Goal: Find specific page/section: Find specific page/section

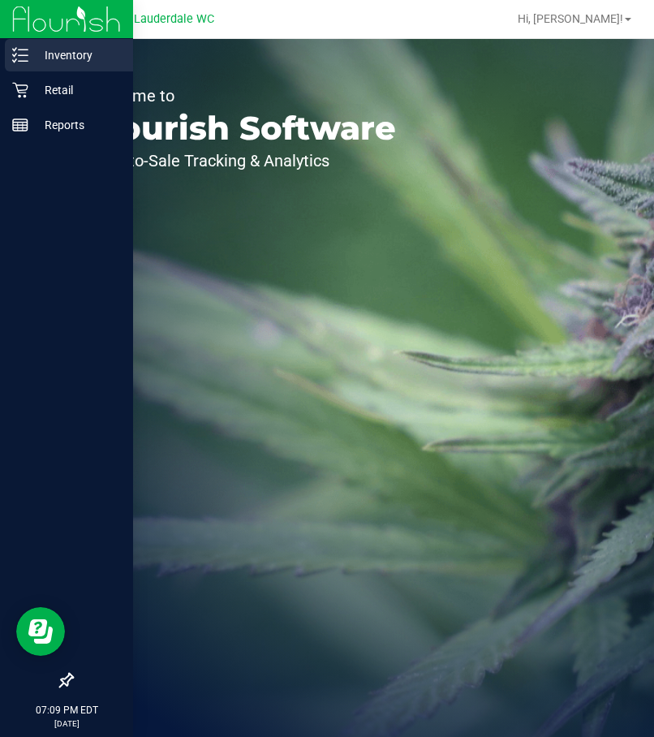
click at [63, 57] on p "Inventory" at bounding box center [76, 54] width 97 height 19
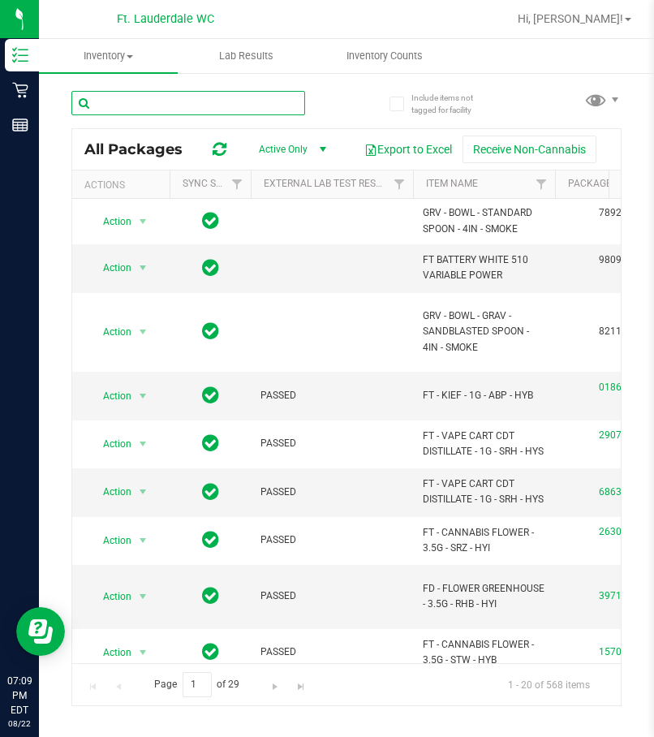
click at [119, 106] on input "text" at bounding box center [188, 103] width 234 height 24
type input "Dark"
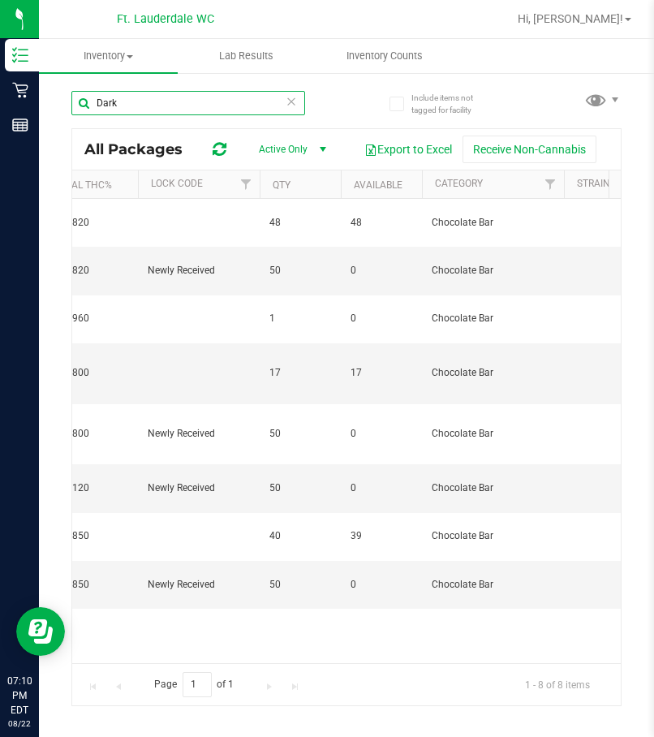
scroll to position [0, 844]
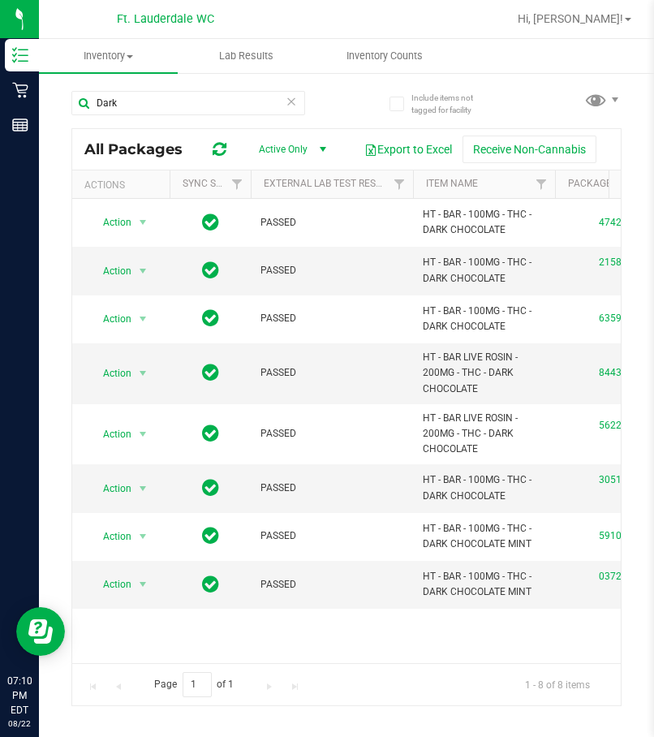
drag, startPoint x: 3, startPoint y: 330, endPoint x: -46, endPoint y: 340, distance: 50.6
click at [0, 340] on html "Inventory Retail Reports 07:10 PM EDT [DATE] 08/22 Ft. Lauderdale WC Hi, Elrian…" at bounding box center [327, 368] width 654 height 737
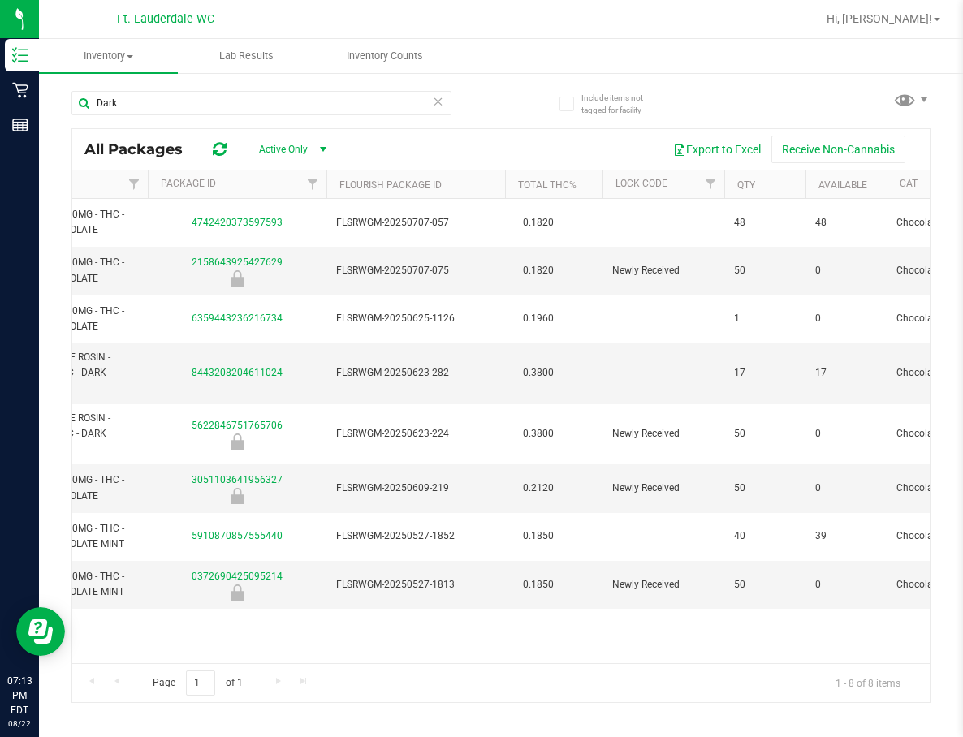
click at [441, 101] on icon at bounding box center [438, 100] width 11 height 19
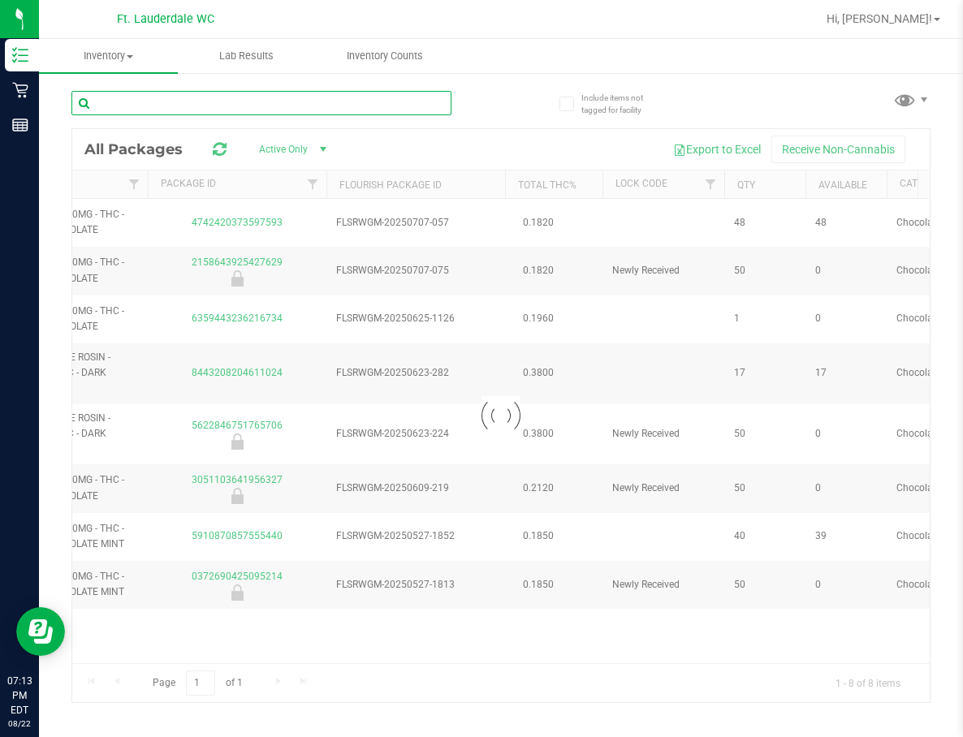
click at [391, 101] on input "text" at bounding box center [261, 103] width 380 height 24
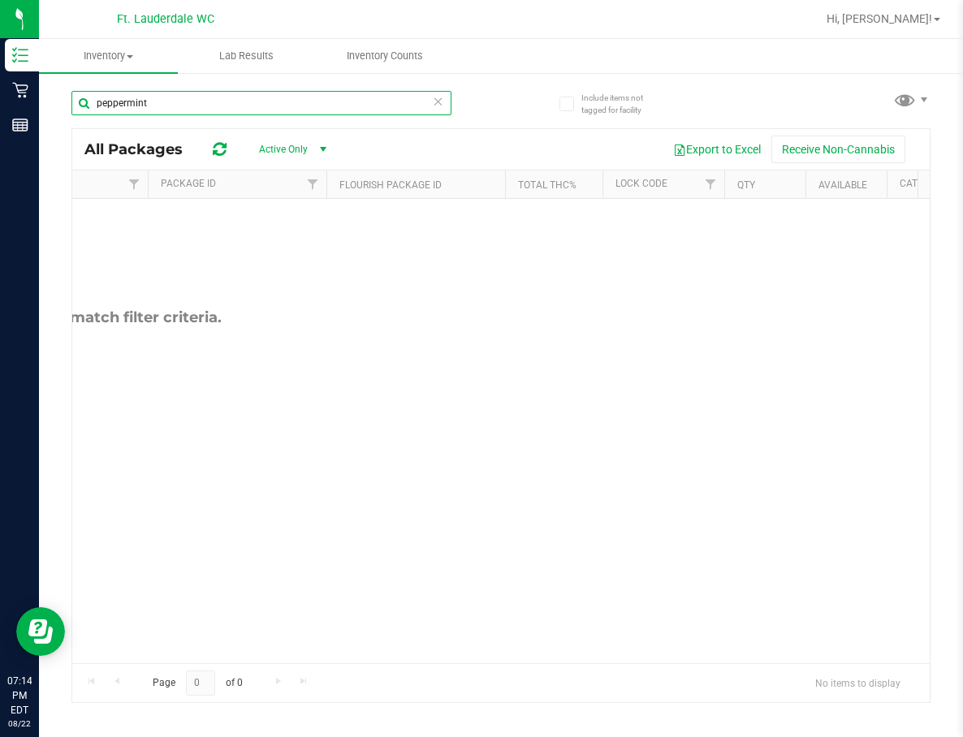
type input "peppermint"
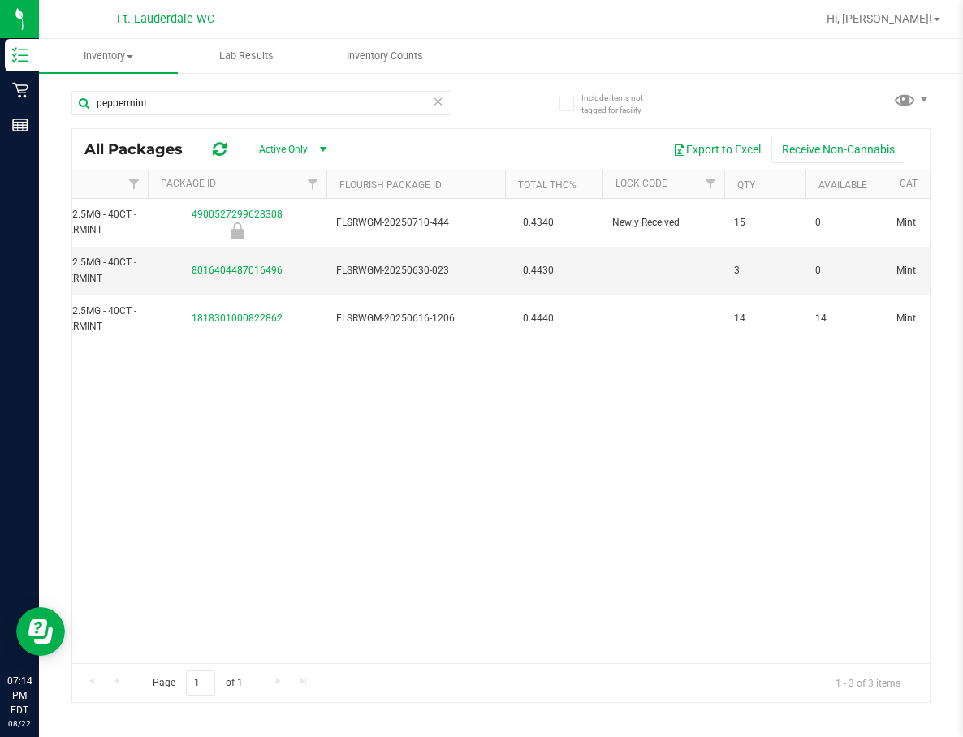
drag, startPoint x: 271, startPoint y: 650, endPoint x: 300, endPoint y: 646, distance: 29.5
click at [300, 646] on div "Action Action Global inventory Package audit log Print package label Print prod…" at bounding box center [500, 431] width 857 height 464
